Goal: Transaction & Acquisition: Obtain resource

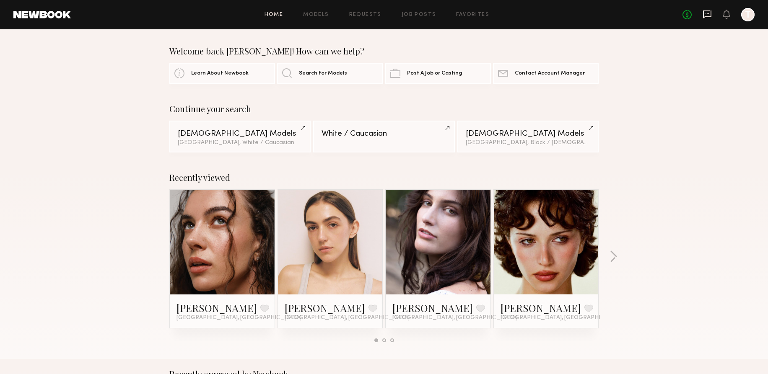
click at [709, 12] on icon at bounding box center [706, 14] width 9 height 9
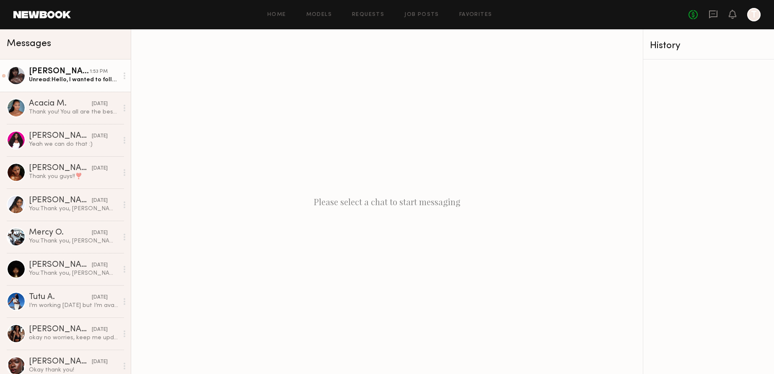
click at [90, 70] on div "1:53 PM" at bounding box center [99, 72] width 18 height 8
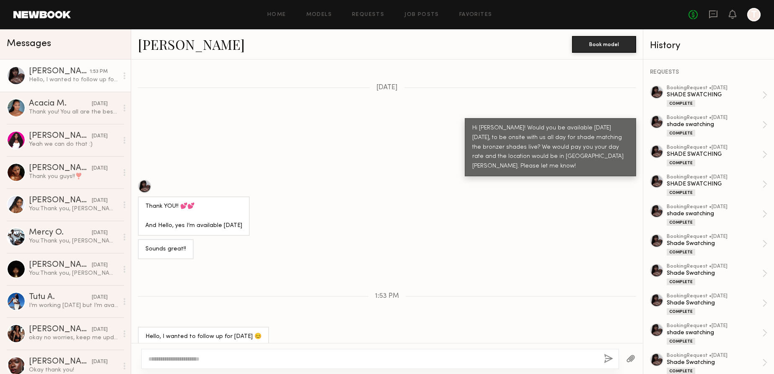
scroll to position [461, 0]
click at [211, 356] on textarea at bounding box center [372, 359] width 449 height 8
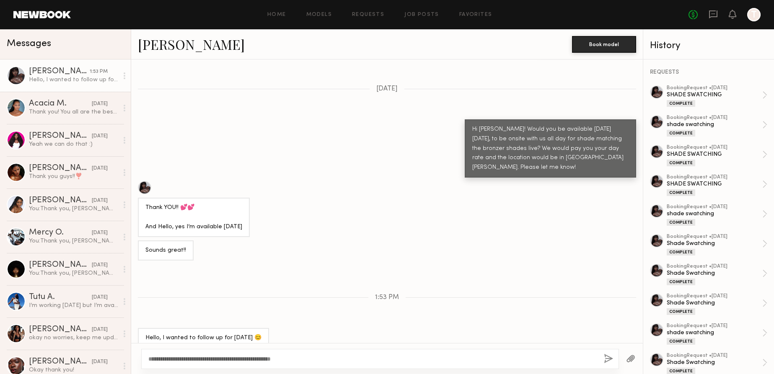
drag, startPoint x: 286, startPoint y: 360, endPoint x: 221, endPoint y: 361, distance: 65.0
click at [221, 361] on textarea "**********" at bounding box center [372, 359] width 449 height 8
click at [305, 358] on textarea "**********" at bounding box center [372, 359] width 449 height 8
click at [324, 360] on textarea "**********" at bounding box center [372, 359] width 449 height 8
click at [360, 357] on textarea "**********" at bounding box center [372, 359] width 449 height 8
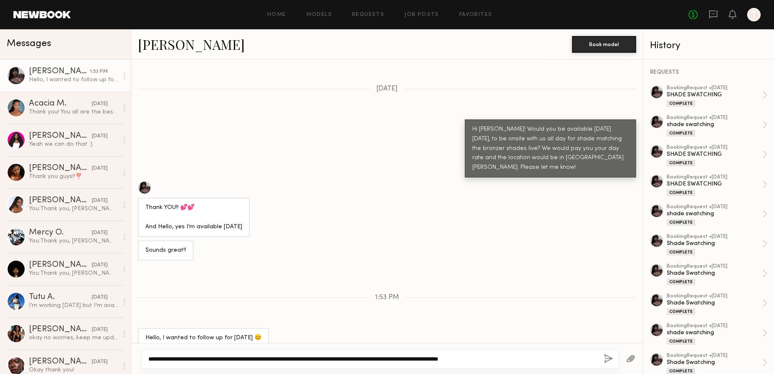
type textarea "**********"
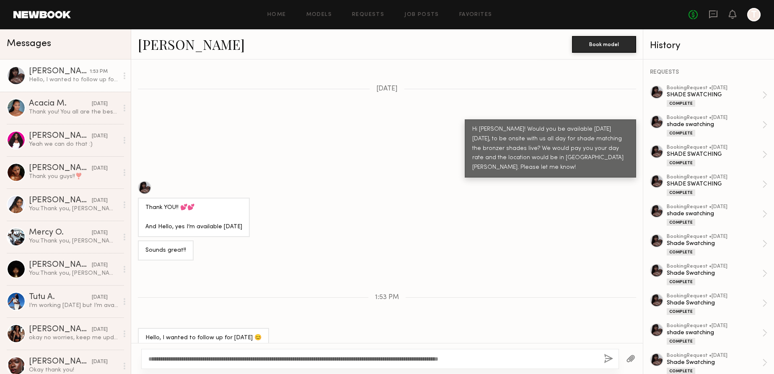
click at [607, 359] on button "button" at bounding box center [608, 359] width 9 height 10
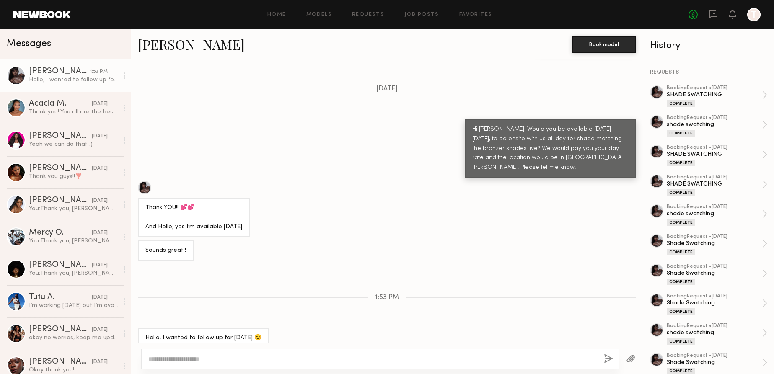
scroll to position [567, 0]
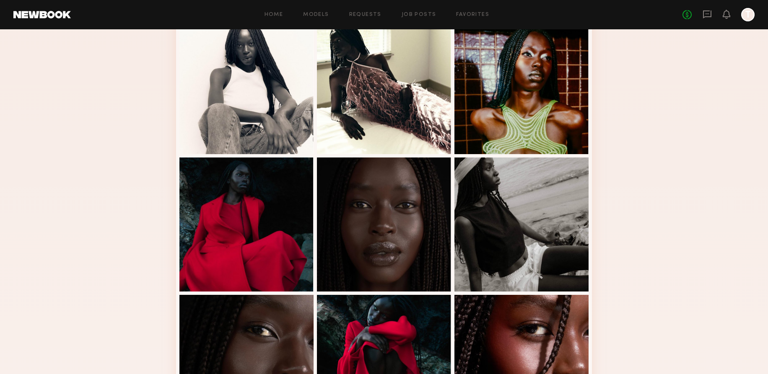
scroll to position [482, 0]
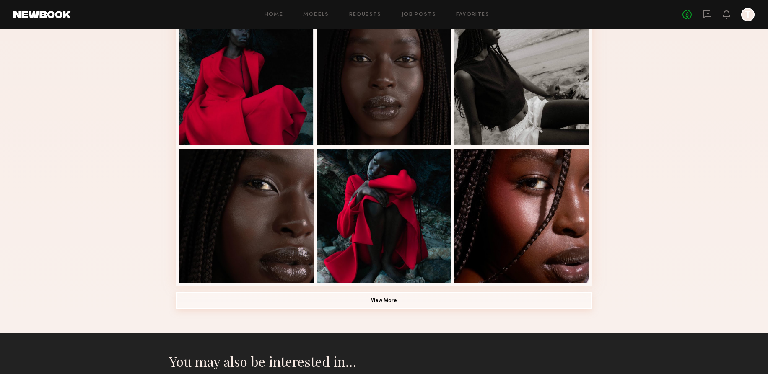
click at [391, 298] on button "View More" at bounding box center [384, 301] width 416 height 17
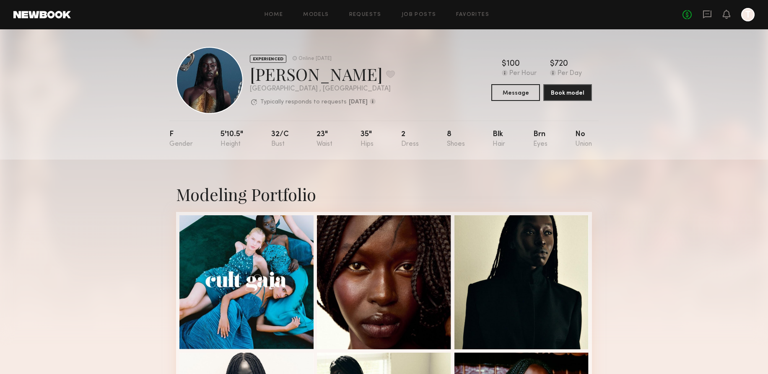
scroll to position [0, 0]
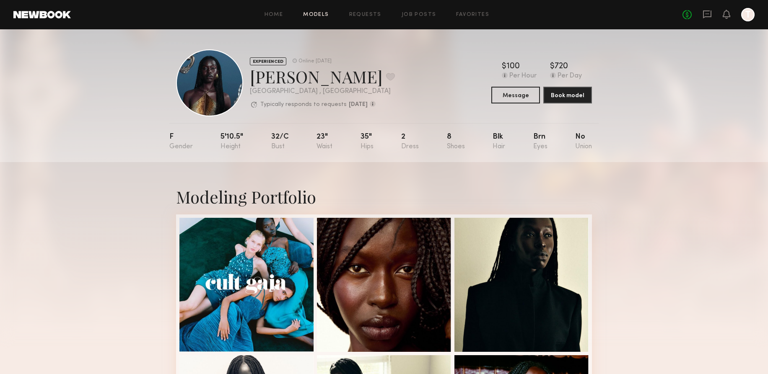
click at [326, 17] on link "Models" at bounding box center [316, 14] width 26 height 5
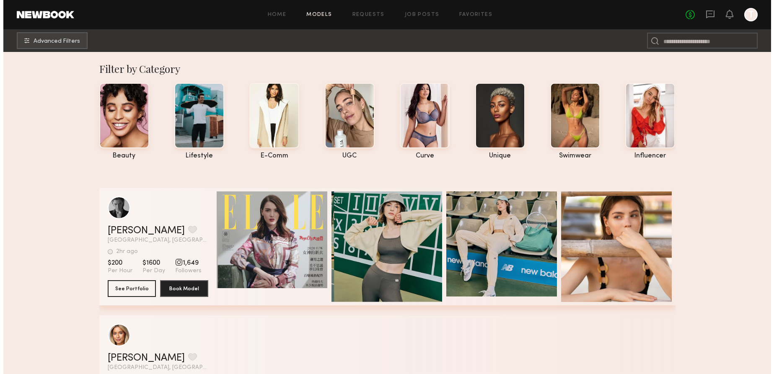
scroll to position [52, 0]
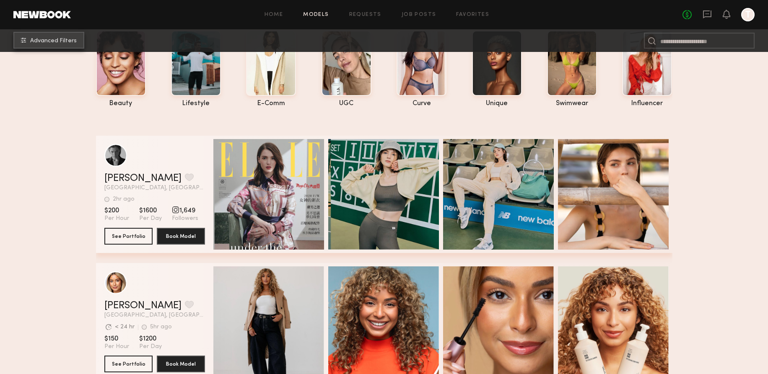
click at [56, 43] on span "Advanced Filters" at bounding box center [53, 41] width 47 height 6
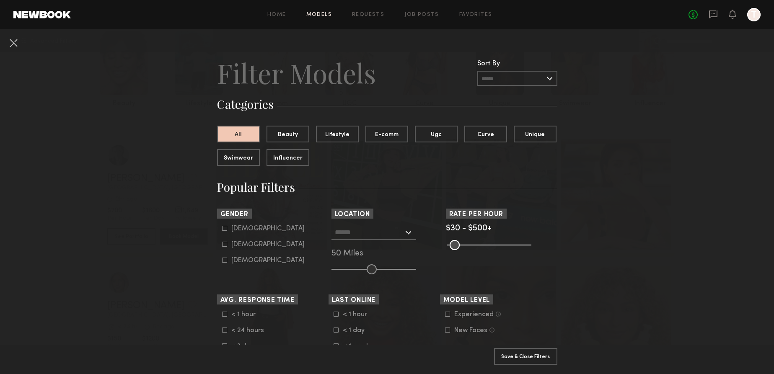
click at [342, 237] on input "text" at bounding box center [369, 232] width 69 height 14
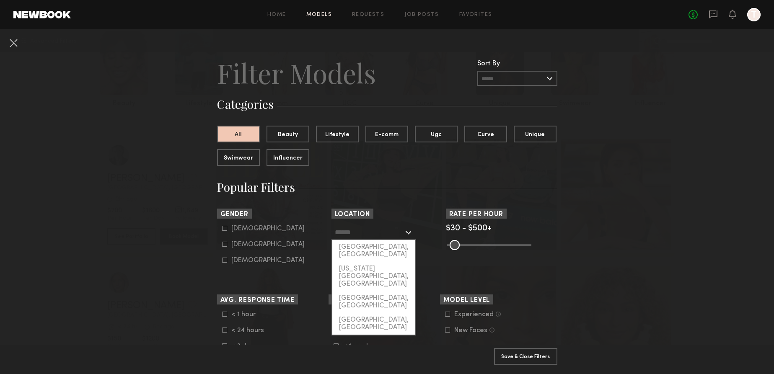
click at [347, 244] on div "[GEOGRAPHIC_DATA], [GEOGRAPHIC_DATA]" at bounding box center [373, 251] width 83 height 22
type input "**********"
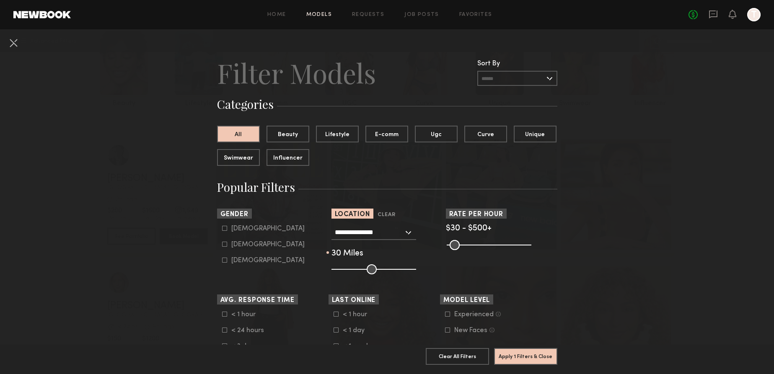
drag, startPoint x: 367, startPoint y: 268, endPoint x: 355, endPoint y: 270, distance: 12.8
type input "**"
click at [355, 270] on input "range" at bounding box center [373, 269] width 85 height 10
click at [222, 246] on icon at bounding box center [224, 244] width 5 height 5
type input "**"
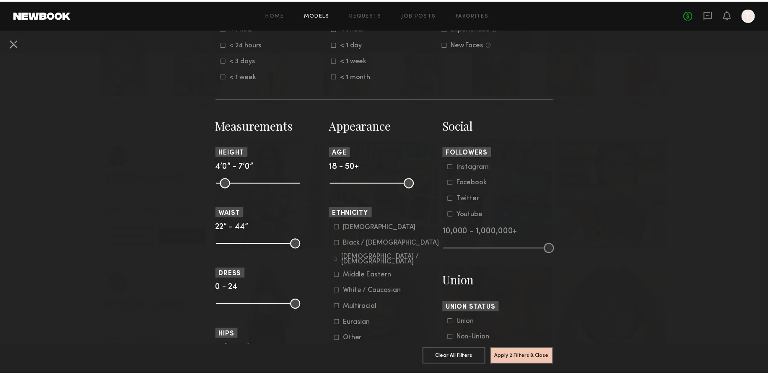
scroll to position [294, 0]
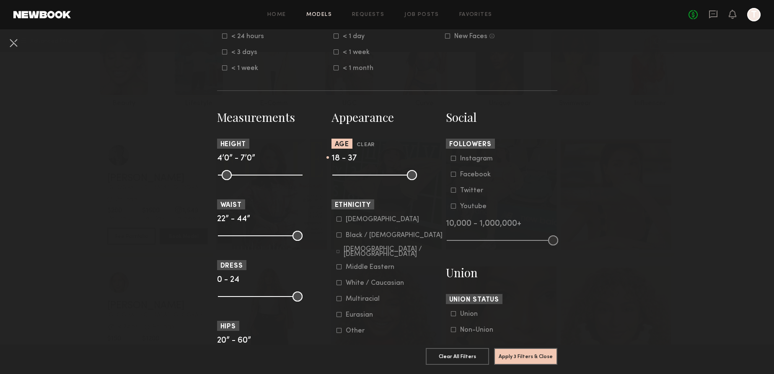
drag, startPoint x: 406, startPoint y: 176, endPoint x: 379, endPoint y: 180, distance: 27.4
type input "**"
click at [379, 180] on input "range" at bounding box center [374, 175] width 85 height 10
click at [520, 348] on button "Apply 3 Filters & Close" at bounding box center [525, 356] width 63 height 17
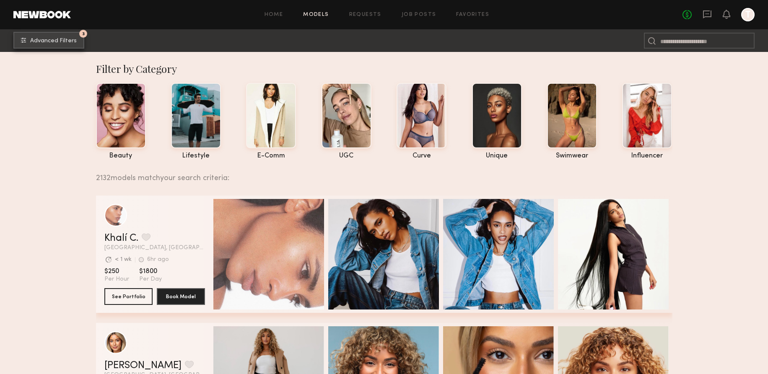
click at [60, 39] on span "Advanced Filters" at bounding box center [53, 41] width 47 height 6
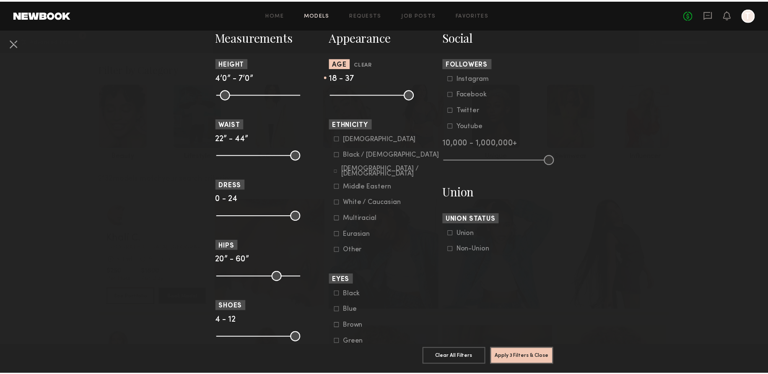
scroll to position [393, 0]
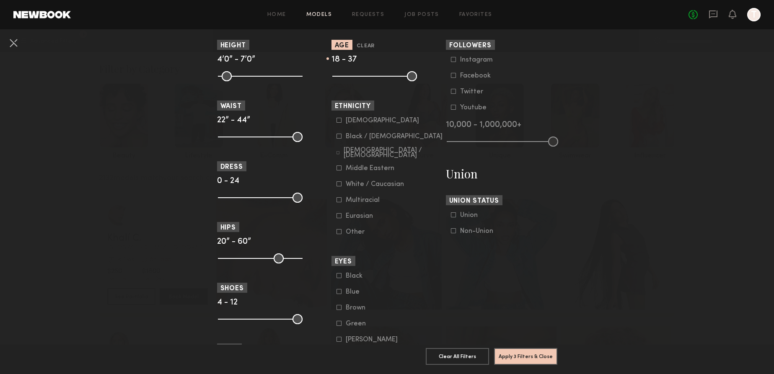
click at [337, 186] on icon at bounding box center [339, 184] width 5 height 5
click at [545, 350] on button "Apply 4 Filters & Close" at bounding box center [525, 356] width 63 height 17
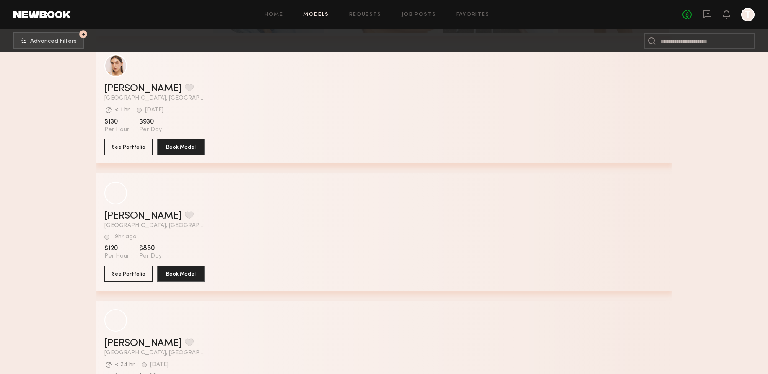
scroll to position [673, 0]
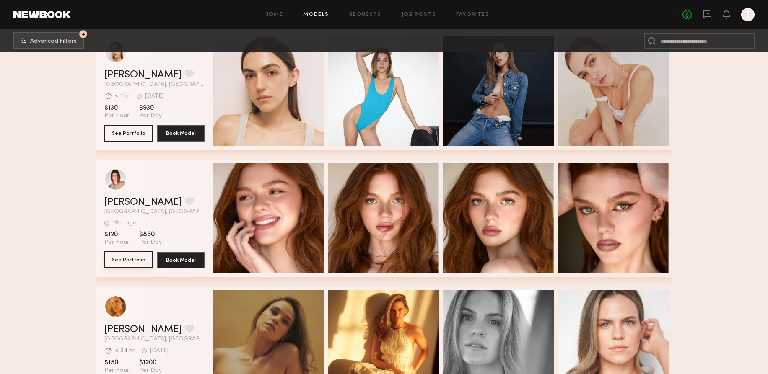
click at [137, 264] on button "See Portfolio" at bounding box center [128, 259] width 48 height 17
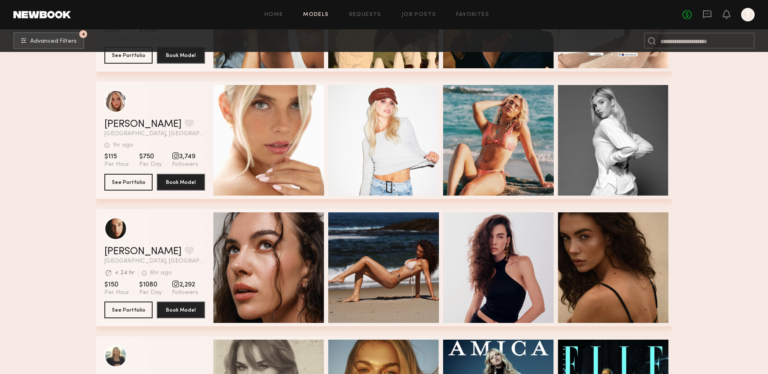
scroll to position [1680, 0]
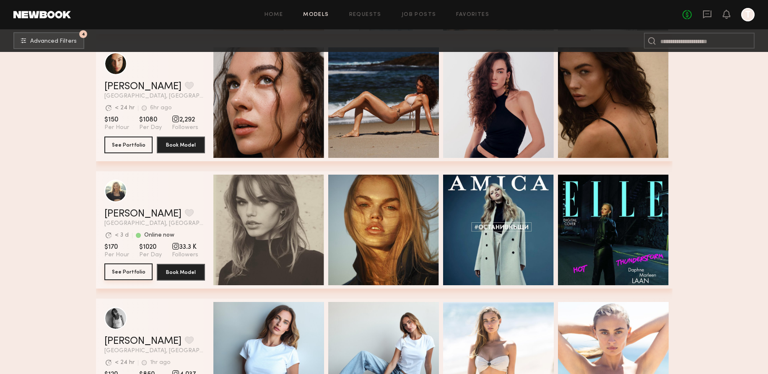
click at [140, 273] on button "See Portfolio" at bounding box center [128, 272] width 48 height 17
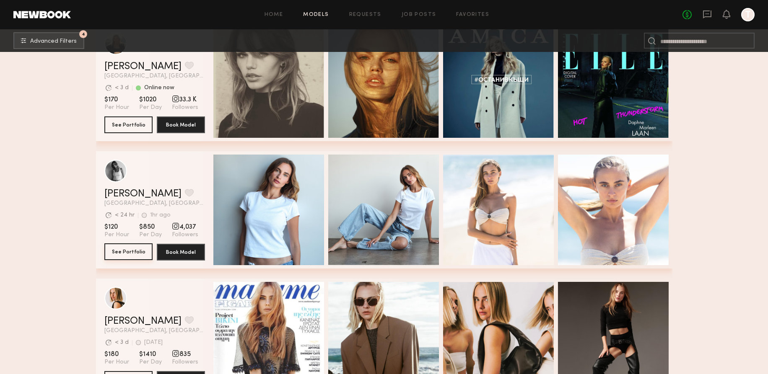
click at [128, 247] on button "See Portfolio" at bounding box center [128, 251] width 48 height 17
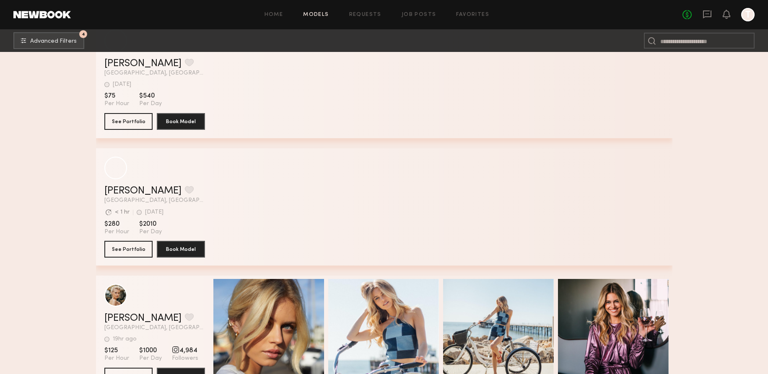
scroll to position [4735, 0]
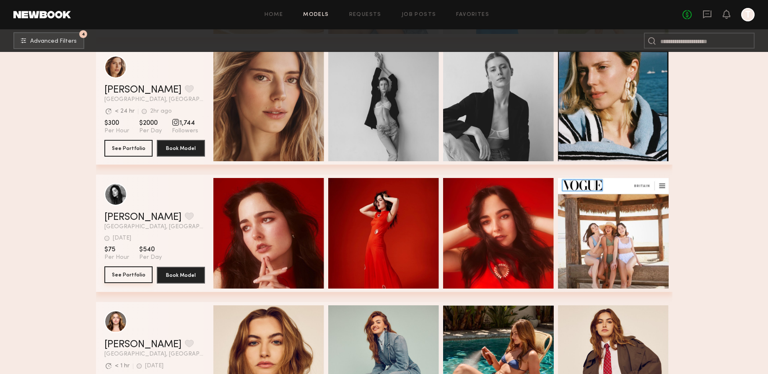
click at [132, 277] on button "See Portfolio" at bounding box center [128, 275] width 48 height 17
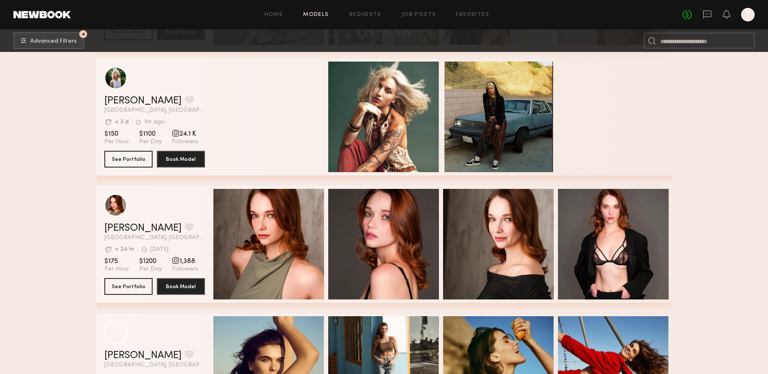
scroll to position [6775, 0]
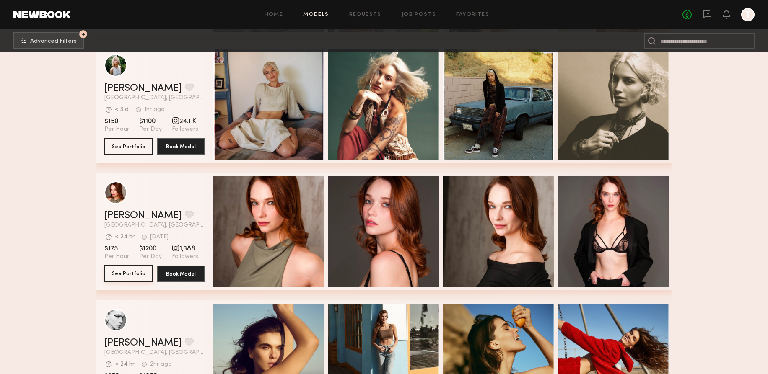
click at [129, 274] on button "See Portfolio" at bounding box center [128, 273] width 48 height 17
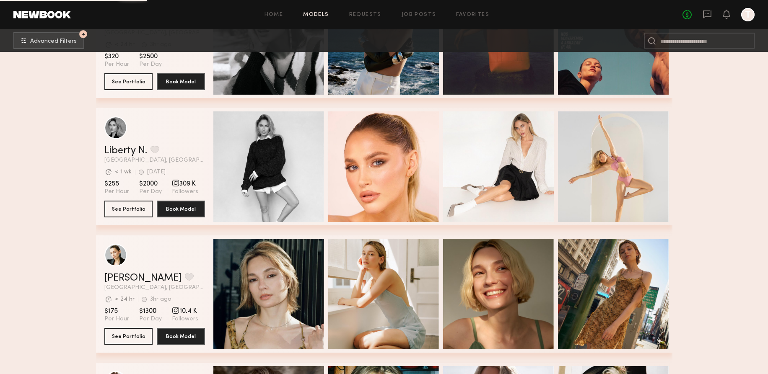
scroll to position [7336, 0]
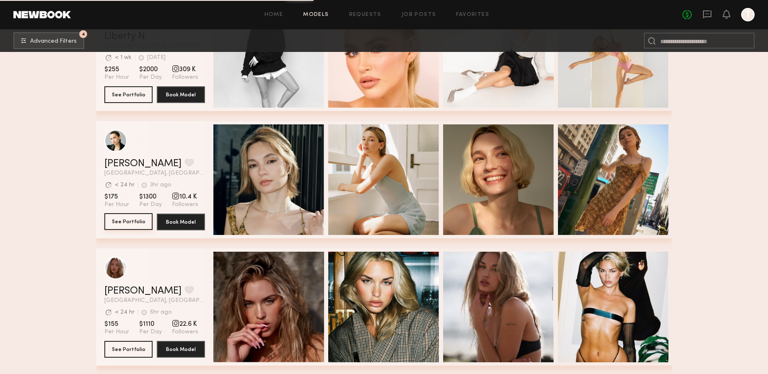
click at [114, 223] on button "See Portfolio" at bounding box center [128, 221] width 48 height 17
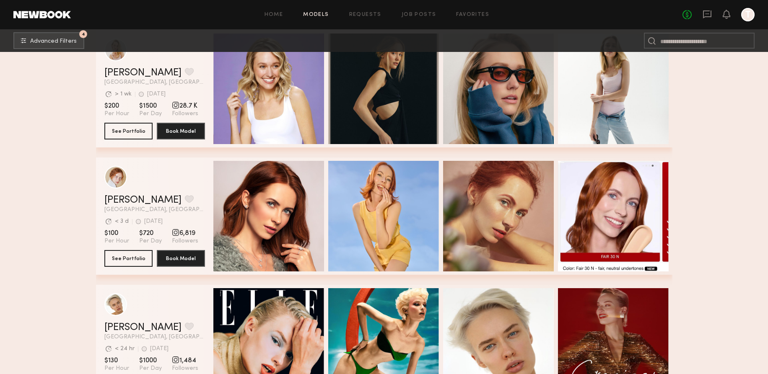
scroll to position [7684, 0]
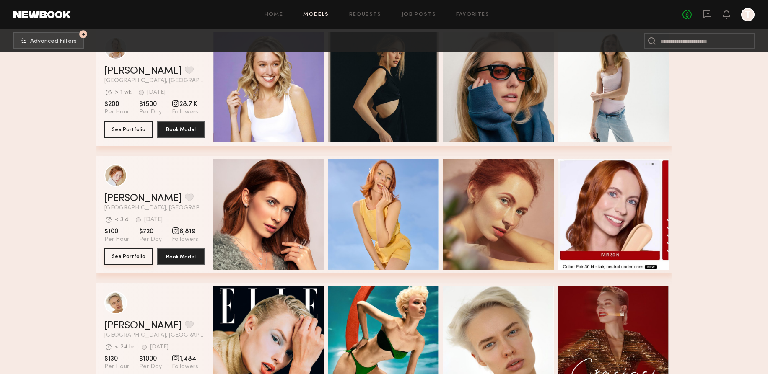
click at [123, 259] on button "See Portfolio" at bounding box center [128, 256] width 48 height 17
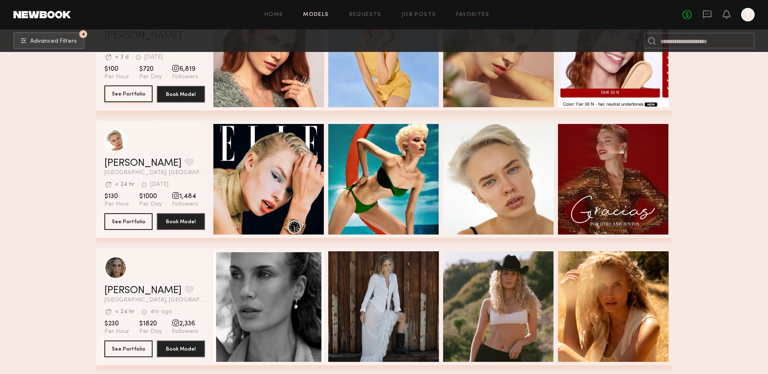
scroll to position [7848, 0]
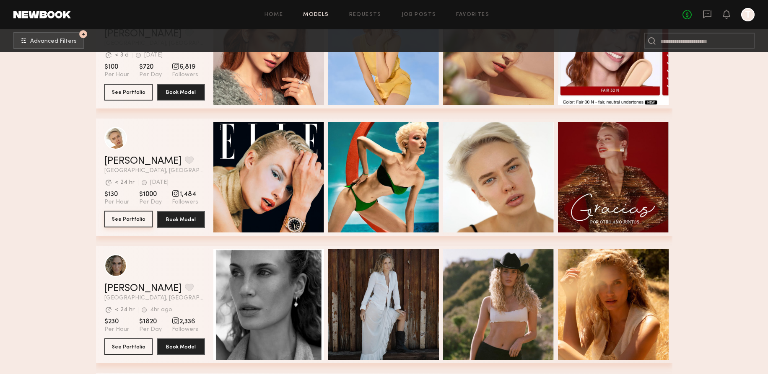
click at [138, 218] on button "See Portfolio" at bounding box center [128, 219] width 48 height 17
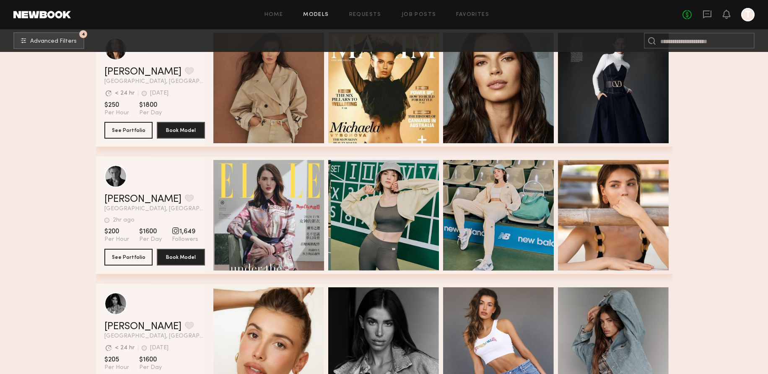
scroll to position [8490, 0]
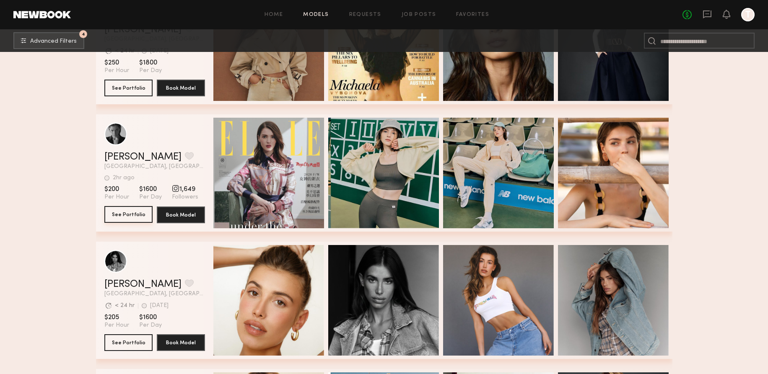
click at [116, 214] on button "See Portfolio" at bounding box center [128, 214] width 48 height 17
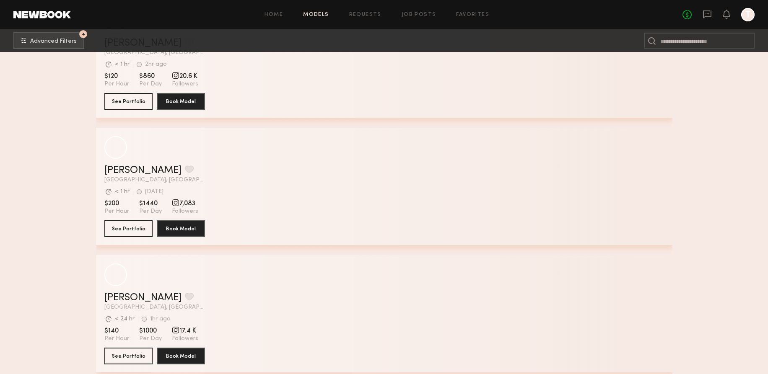
scroll to position [12054, 0]
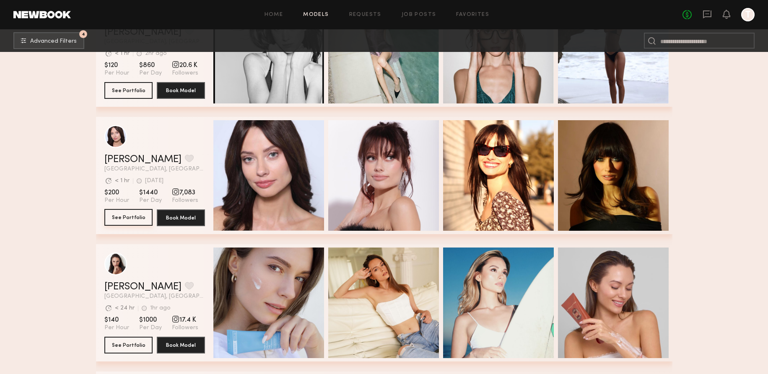
click at [137, 215] on button "See Portfolio" at bounding box center [128, 217] width 48 height 17
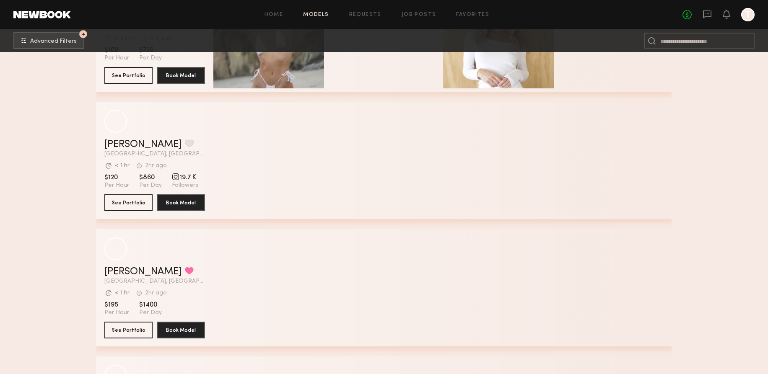
scroll to position [17308, 0]
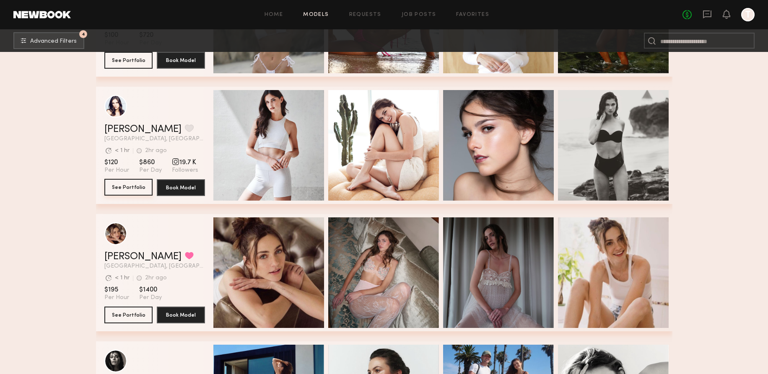
click at [137, 189] on button "See Portfolio" at bounding box center [128, 187] width 48 height 17
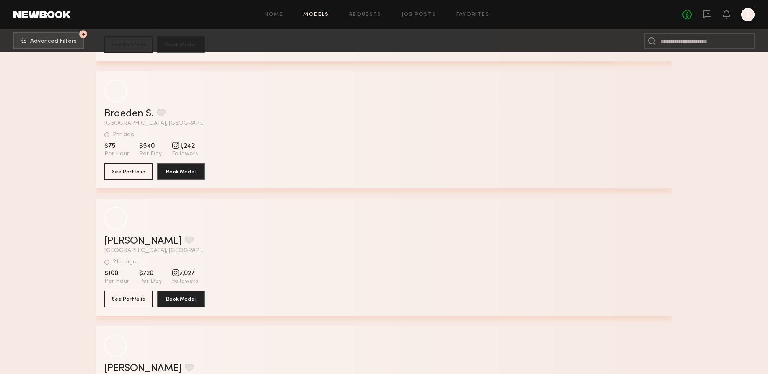
scroll to position [23537, 0]
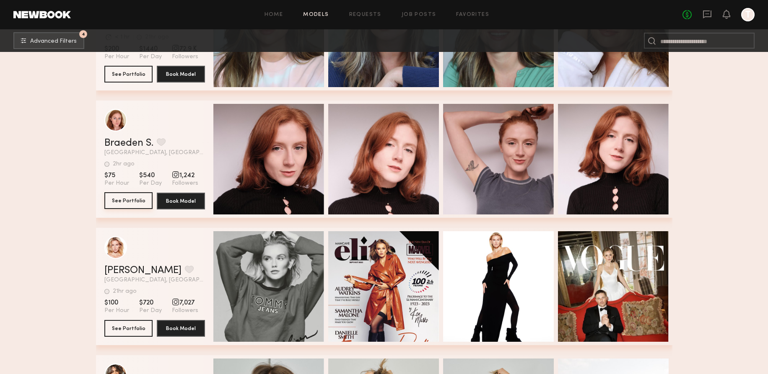
click at [134, 198] on button "See Portfolio" at bounding box center [128, 200] width 48 height 17
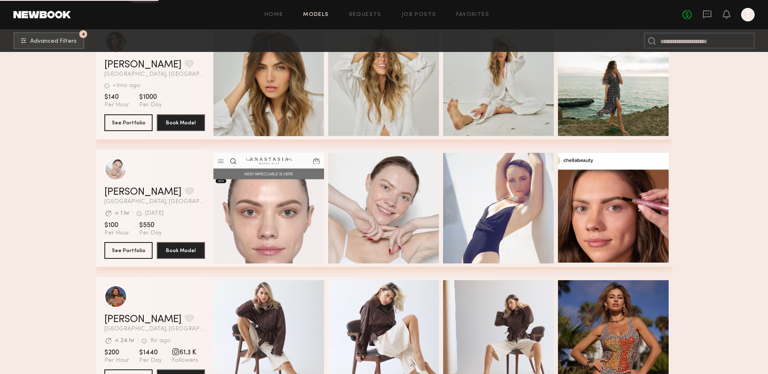
scroll to position [24014, 0]
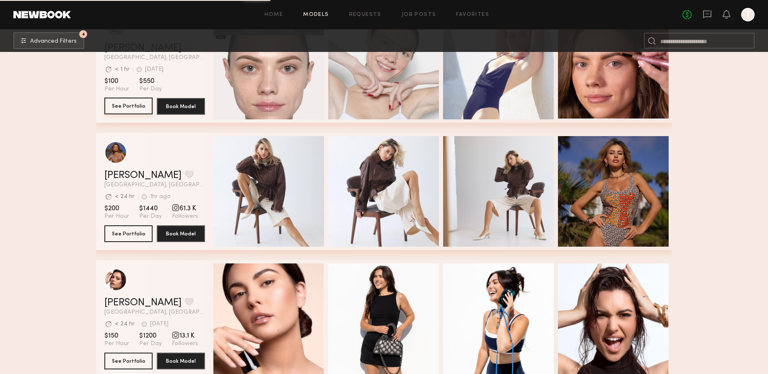
click at [123, 103] on button "See Portfolio" at bounding box center [128, 106] width 48 height 17
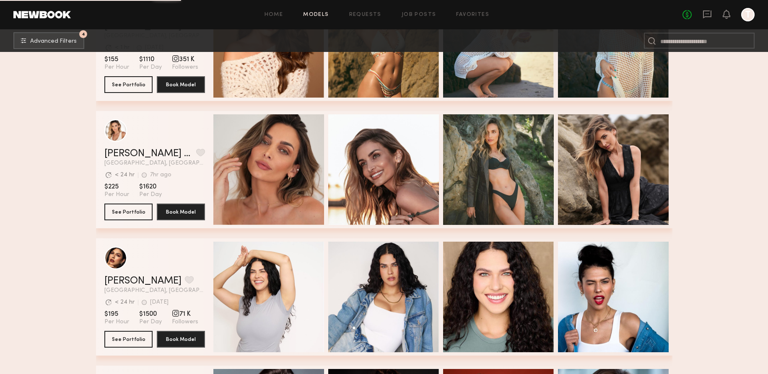
scroll to position [25439, 0]
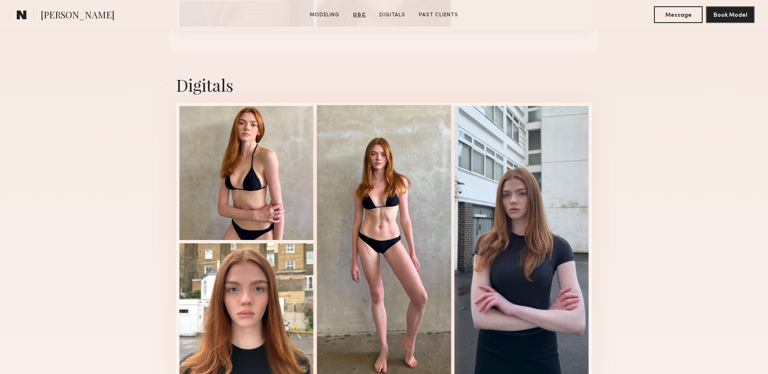
scroll to position [1237, 0]
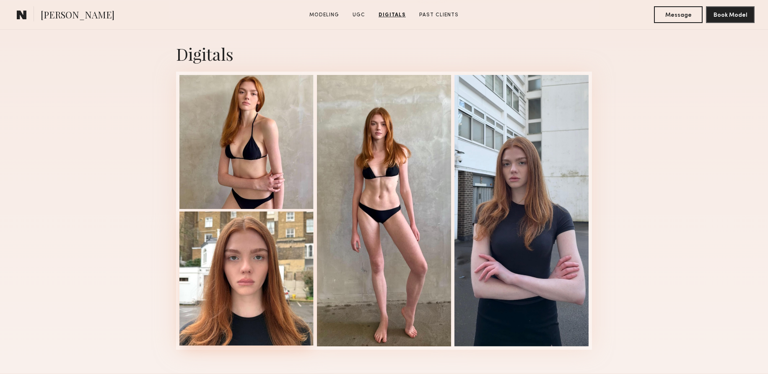
click at [270, 286] on div at bounding box center [246, 279] width 134 height 134
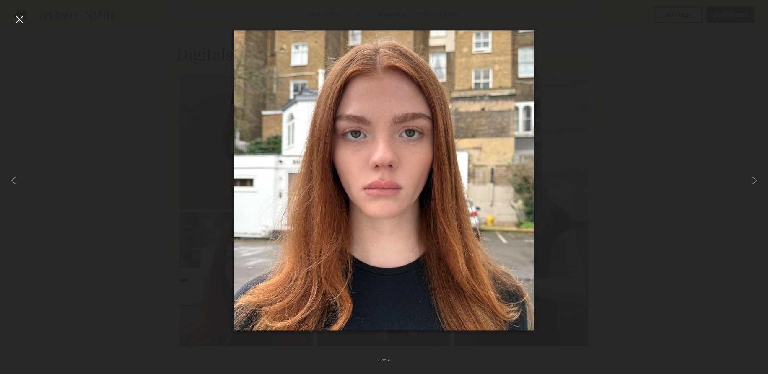
click at [18, 23] on div at bounding box center [19, 19] width 13 height 13
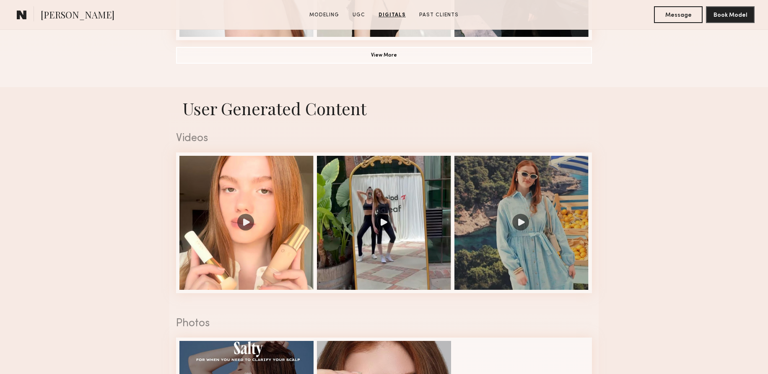
scroll to position [0, 0]
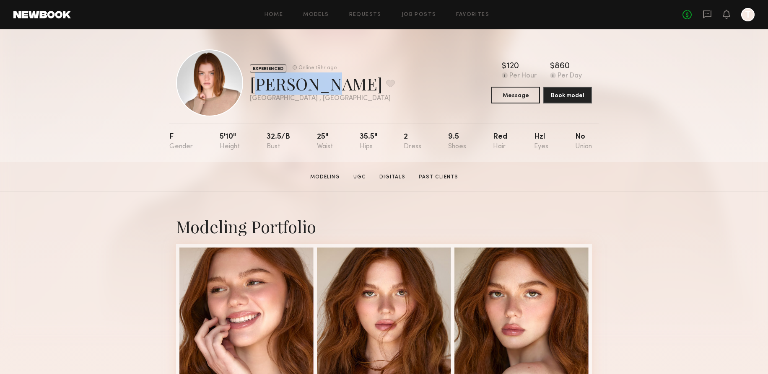
drag, startPoint x: 319, startPoint y: 88, endPoint x: 272, endPoint y: 88, distance: 47.4
click at [254, 90] on div "[PERSON_NAME] Favorite" at bounding box center [322, 84] width 145 height 22
copy div "Camryn B"
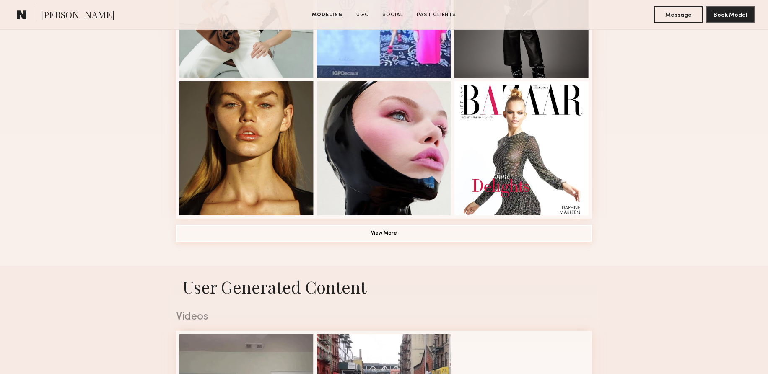
scroll to position [579, 0]
click at [387, 235] on button "View More" at bounding box center [384, 233] width 416 height 17
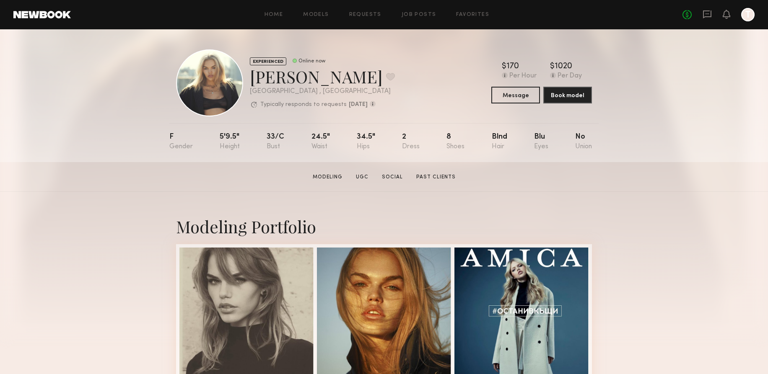
scroll to position [2, 0]
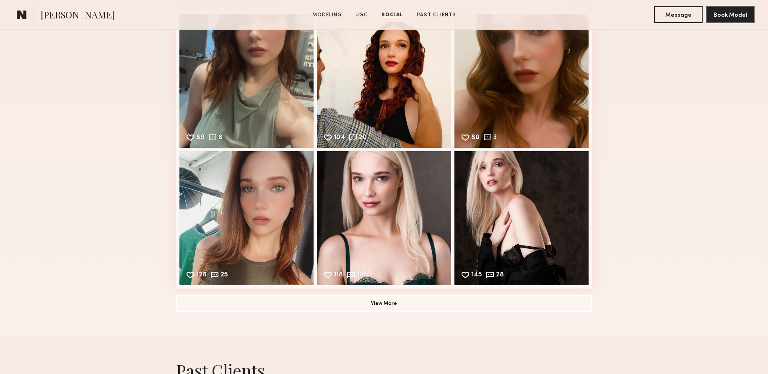
scroll to position [1302, 0]
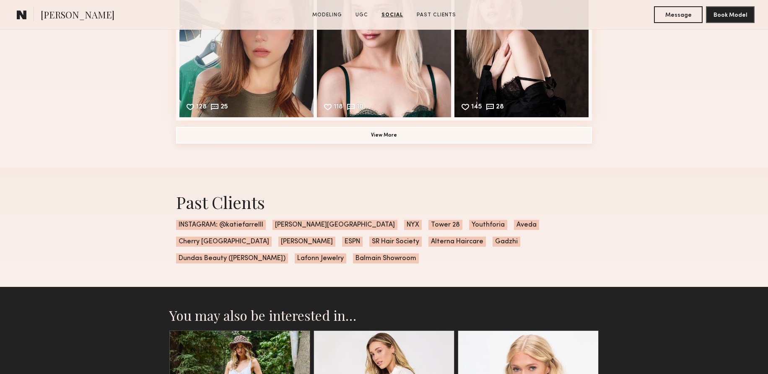
click at [395, 137] on button "View More" at bounding box center [384, 135] width 416 height 17
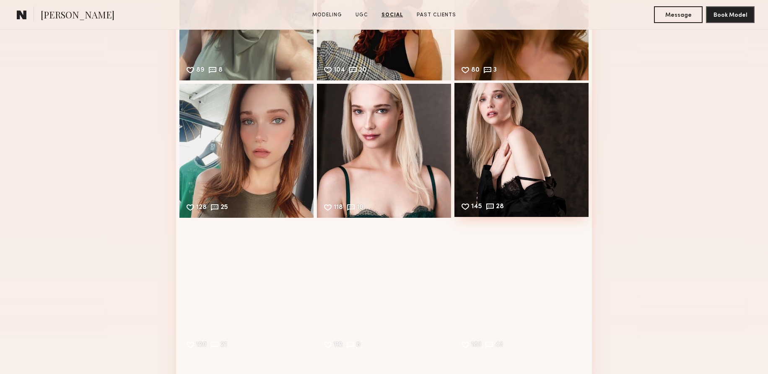
scroll to position [1293, 0]
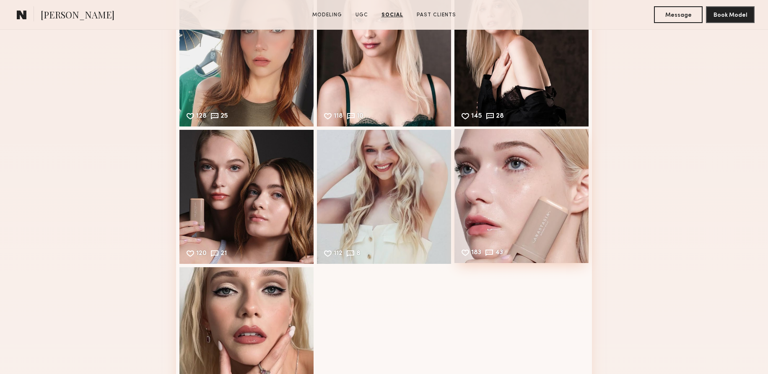
click at [535, 218] on div "183 43 Likes & comments displayed to show model’s engagement" at bounding box center [521, 196] width 134 height 134
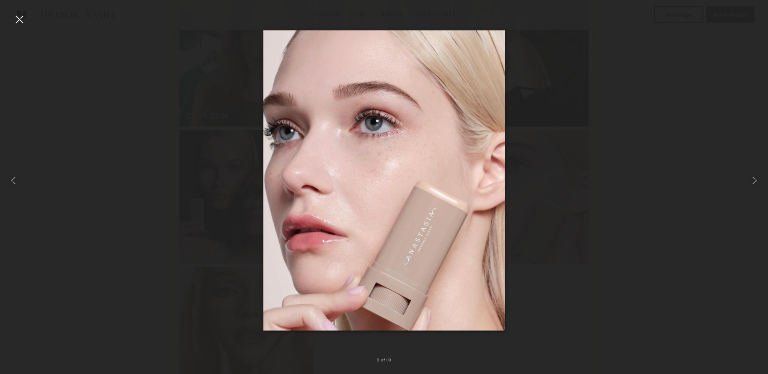
click at [16, 18] on div at bounding box center [19, 19] width 13 height 13
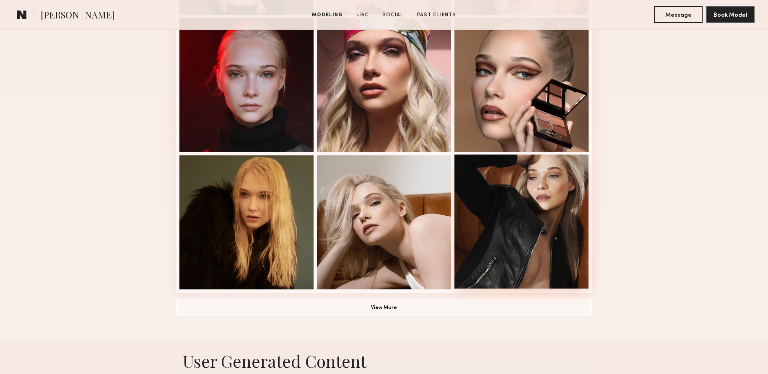
scroll to position [506, 0]
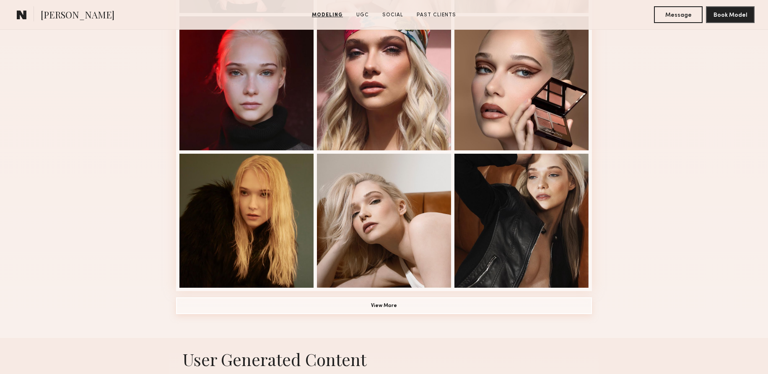
click at [399, 306] on button "View More" at bounding box center [384, 306] width 416 height 17
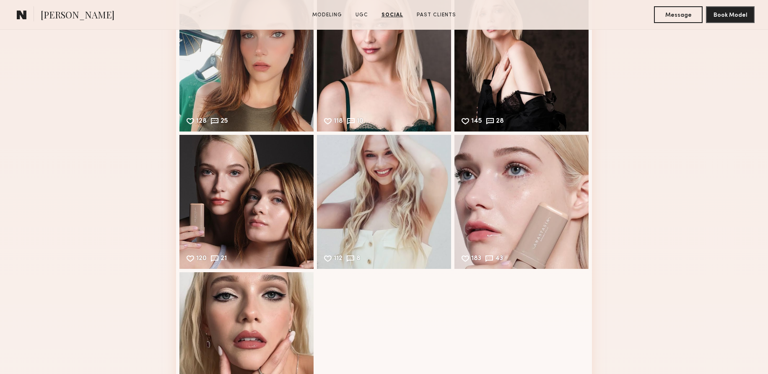
scroll to position [1547, 0]
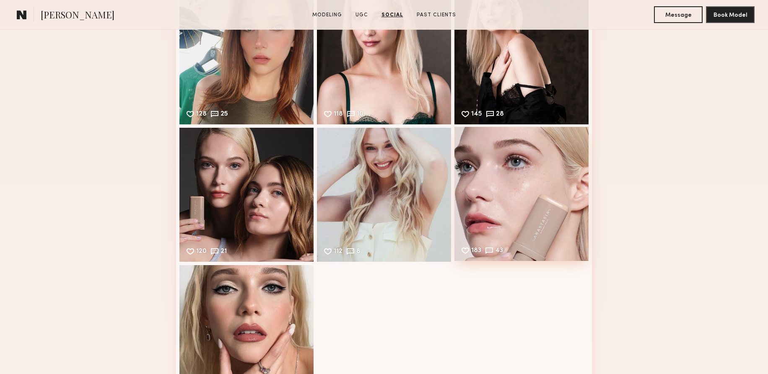
click at [535, 228] on div "183 43 Likes & comments displayed to show model’s engagement" at bounding box center [521, 194] width 134 height 134
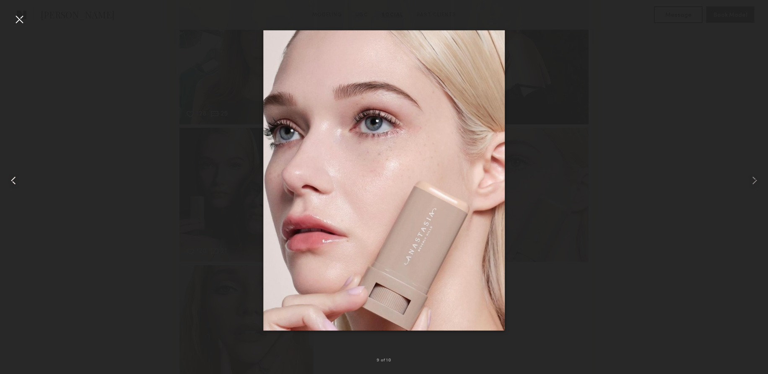
drag, startPoint x: 23, startPoint y: 20, endPoint x: 28, endPoint y: 18, distance: 5.3
click at [23, 20] on div at bounding box center [19, 19] width 13 height 13
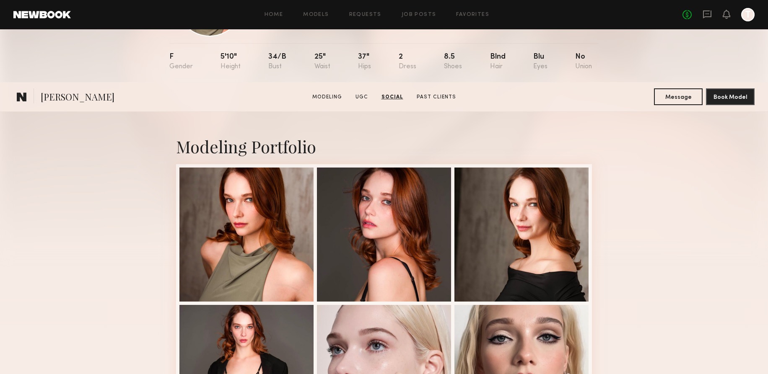
scroll to position [0, 0]
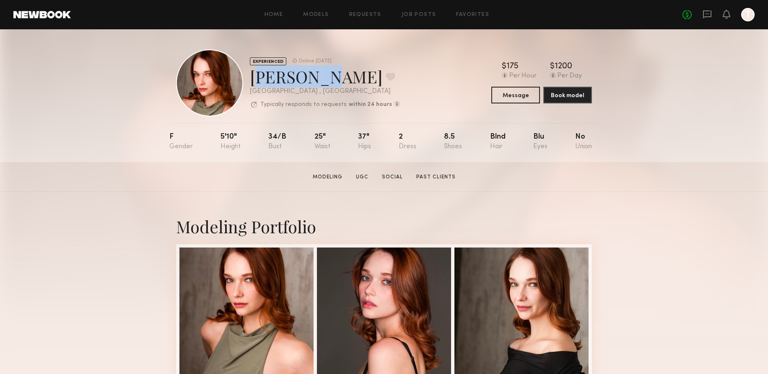
drag, startPoint x: 304, startPoint y: 78, endPoint x: 251, endPoint y: 80, distance: 53.7
click at [251, 80] on div "Katie F. Favorite" at bounding box center [325, 76] width 150 height 22
copy div "Katie F."
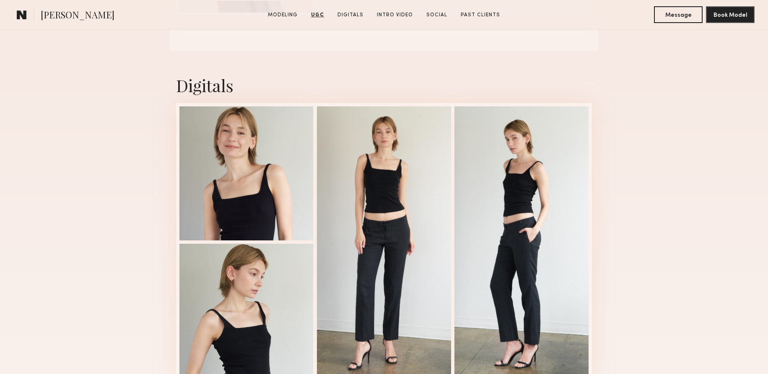
scroll to position [1311, 0]
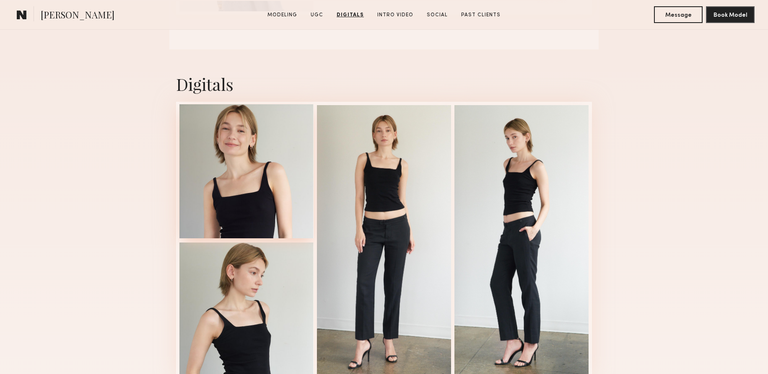
click at [264, 200] on div at bounding box center [246, 171] width 134 height 134
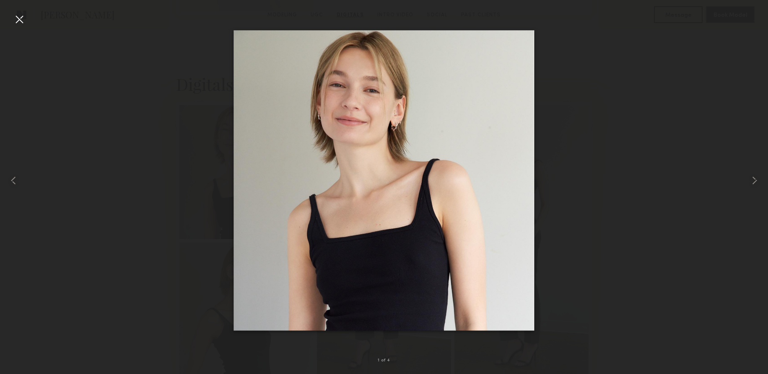
click at [20, 19] on div at bounding box center [19, 19] width 13 height 13
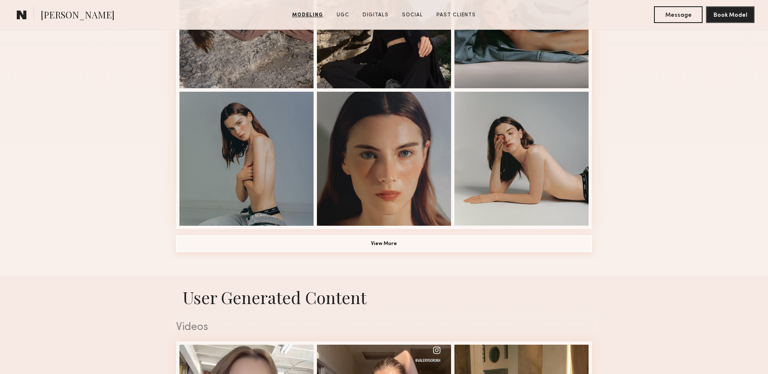
scroll to position [569, 0]
click at [388, 247] on button "View More" at bounding box center [384, 243] width 416 height 17
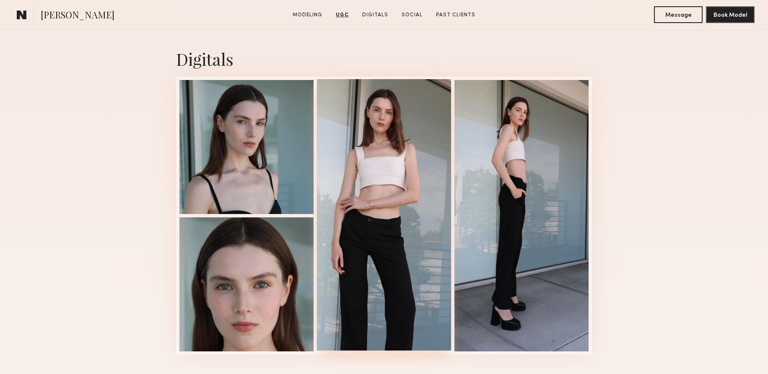
scroll to position [1729, 0]
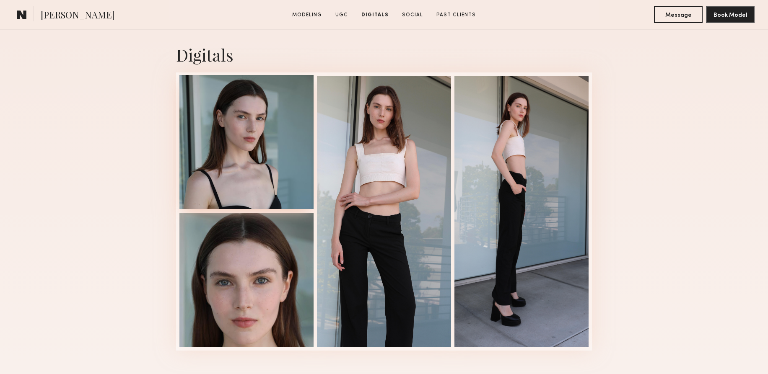
click at [272, 144] on div at bounding box center [246, 142] width 134 height 134
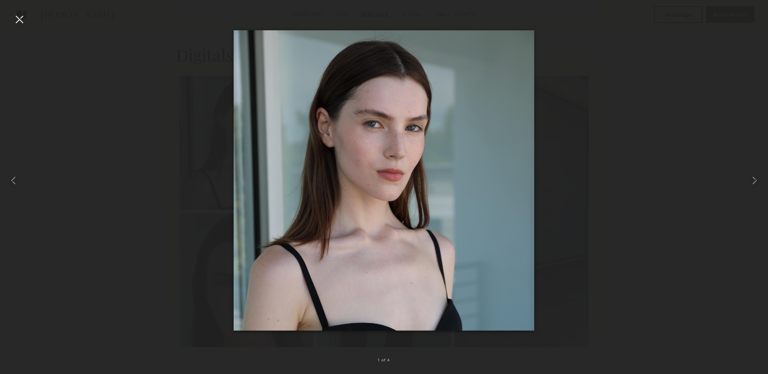
click at [23, 21] on div at bounding box center [19, 19] width 13 height 13
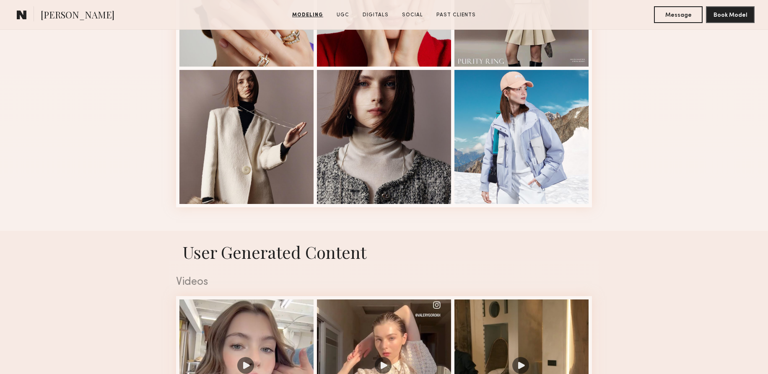
scroll to position [0, 0]
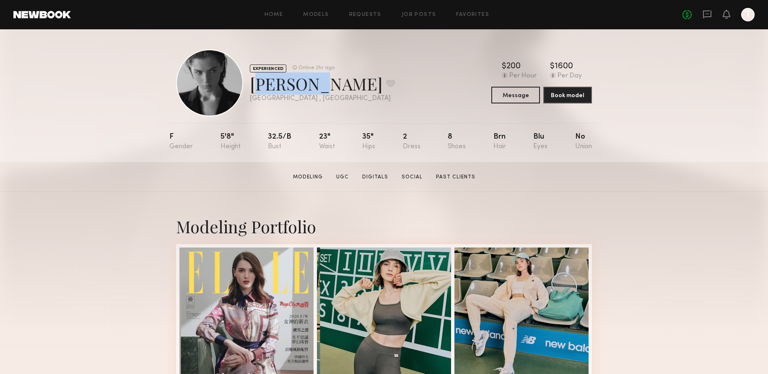
drag, startPoint x: 304, startPoint y: 86, endPoint x: 254, endPoint y: 91, distance: 49.7
click at [254, 91] on div "Lera G. Favorite" at bounding box center [322, 84] width 145 height 22
copy div "Lera G."
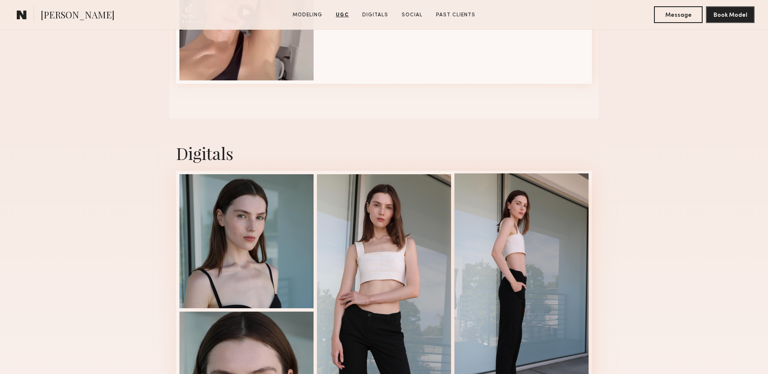
scroll to position [1646, 0]
